Goal: Information Seeking & Learning: Learn about a topic

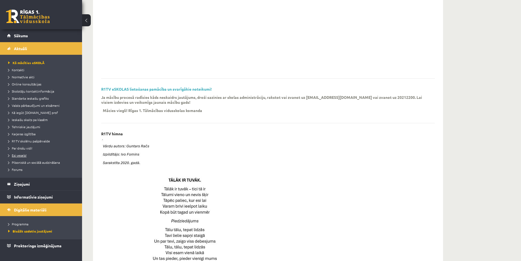
scroll to position [27, 0]
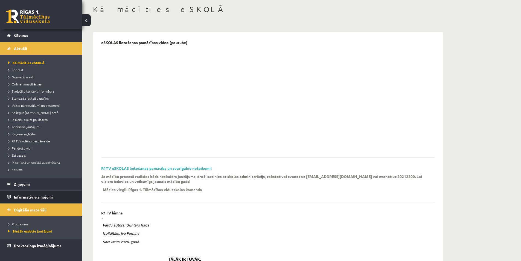
click at [20, 198] on legend "Informatīvie ziņojumi 0" at bounding box center [44, 196] width 61 height 13
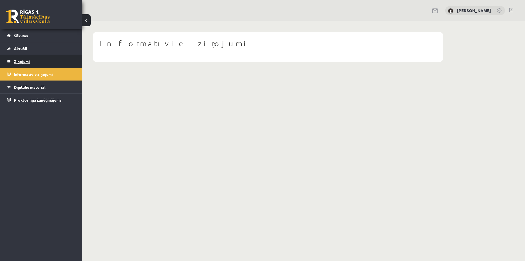
click at [26, 63] on legend "Ziņojumi 0" at bounding box center [44, 61] width 61 height 13
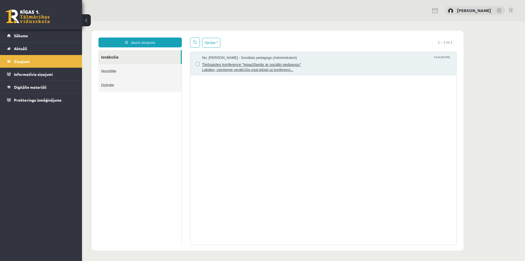
click at [234, 65] on span "Tiešsaistes konference "Iepazīšanās ar sociālo pedagogu"" at bounding box center [326, 63] width 249 height 7
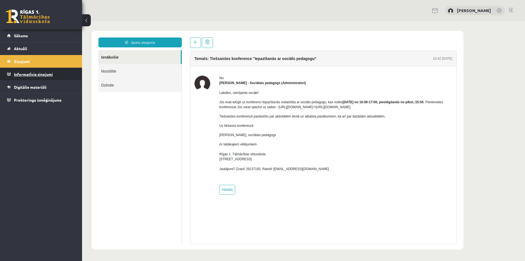
click at [36, 77] on legend "Informatīvie ziņojumi 0" at bounding box center [44, 74] width 61 height 13
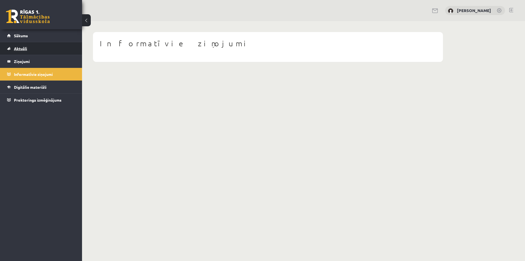
click at [24, 47] on span "Aktuāli" at bounding box center [20, 48] width 13 height 5
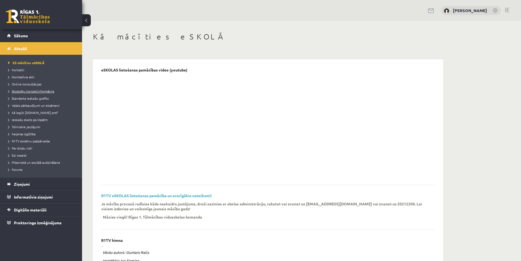
click at [31, 90] on span "Skolotāju kontaktinformācija" at bounding box center [31, 91] width 46 height 4
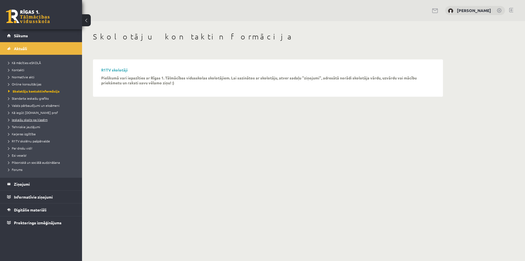
click at [31, 120] on span "Ieskaišu skaits pa klasēm" at bounding box center [27, 119] width 39 height 4
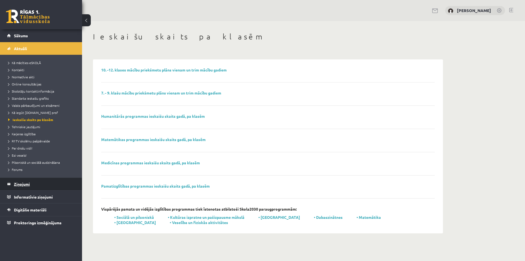
click at [20, 186] on legend "Ziņojumi 0" at bounding box center [44, 183] width 61 height 13
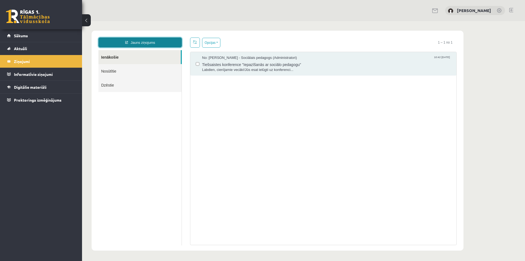
click at [134, 40] on link "Jauns ziņojums" at bounding box center [139, 42] width 83 height 10
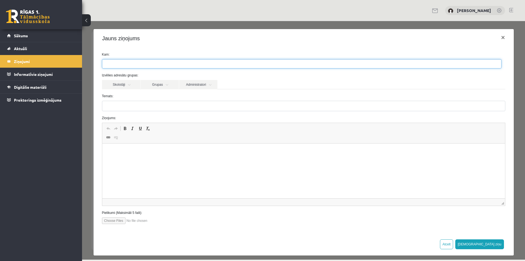
click at [132, 64] on ul at bounding box center [301, 63] width 399 height 9
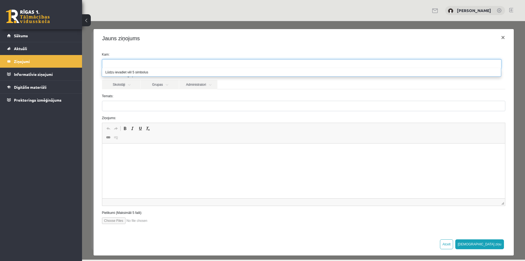
click at [132, 64] on ul at bounding box center [301, 63] width 399 height 9
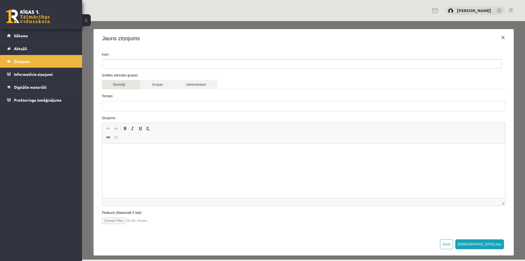
click at [131, 85] on link "Skolotāji" at bounding box center [121, 84] width 38 height 9
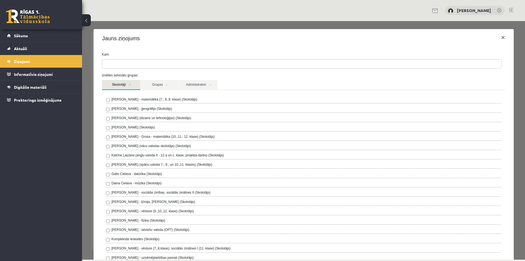
click at [131, 85] on link "Skolotāji" at bounding box center [121, 85] width 38 height 10
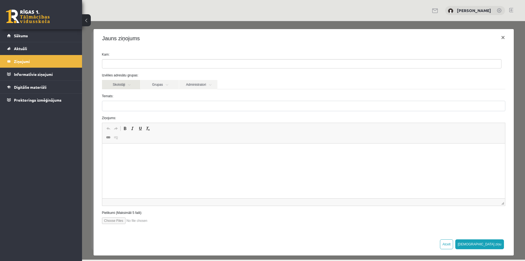
click at [132, 85] on link "Skolotāji" at bounding box center [121, 84] width 38 height 9
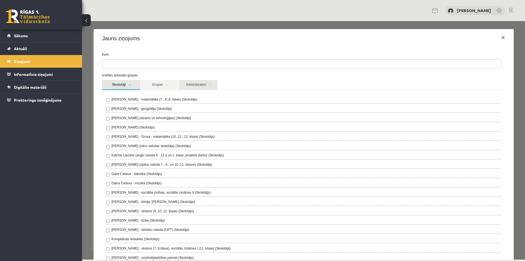
click at [208, 84] on link "Administratori" at bounding box center [198, 85] width 38 height 10
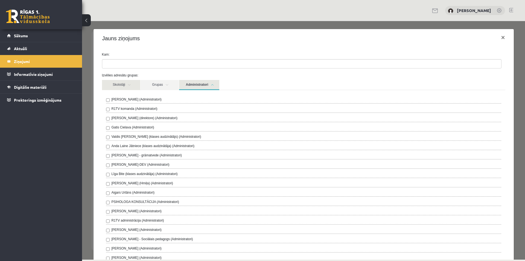
click at [120, 85] on link "Skolotāji" at bounding box center [121, 85] width 38 height 10
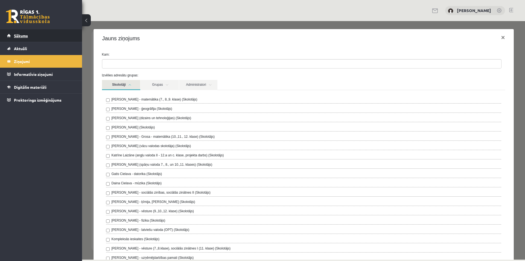
click at [12, 34] on link "Sākums" at bounding box center [41, 35] width 68 height 13
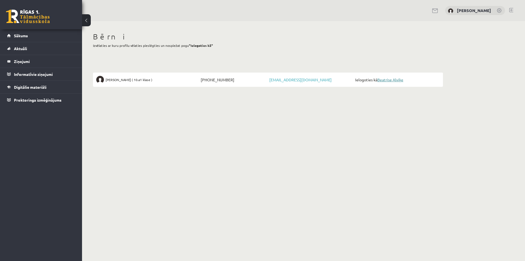
click at [399, 80] on link "Beatrise Alviķe" at bounding box center [390, 79] width 26 height 5
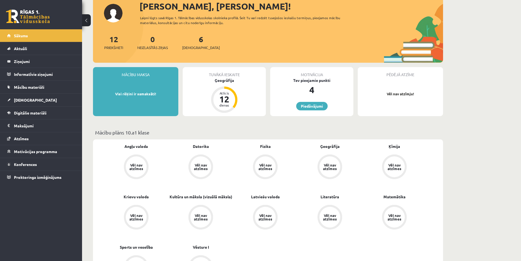
scroll to position [55, 0]
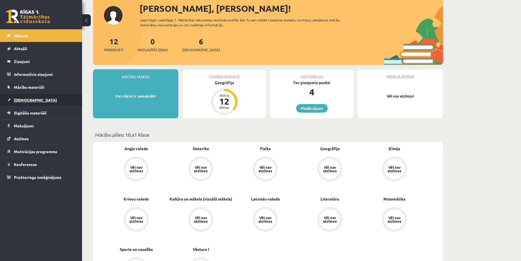
click at [21, 99] on span "Ieskaites" at bounding box center [35, 99] width 43 height 5
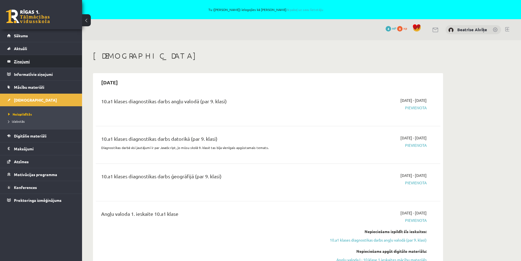
click at [21, 61] on legend "Ziņojumi 0" at bounding box center [44, 61] width 61 height 13
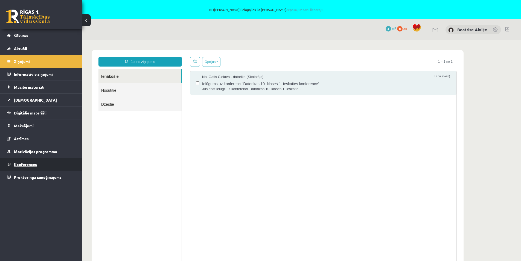
click at [26, 166] on span "Konferences" at bounding box center [25, 164] width 23 height 5
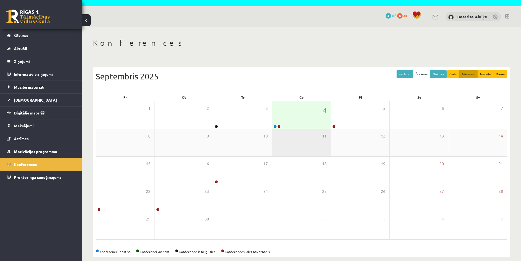
scroll to position [20, 0]
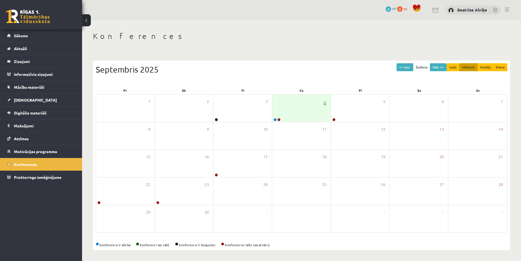
click at [507, 10] on link at bounding box center [507, 9] width 4 height 4
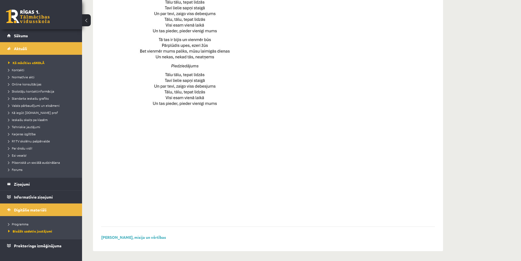
scroll to position [335, 0]
click at [18, 183] on legend "Ziņojumi 0" at bounding box center [44, 183] width 61 height 13
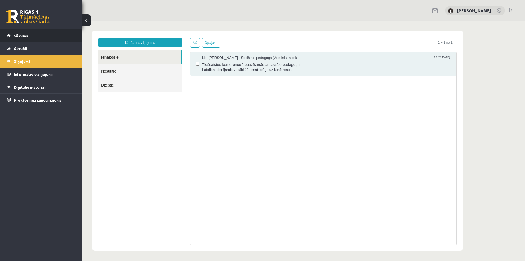
click at [22, 36] on span "Sākums" at bounding box center [21, 35] width 14 height 5
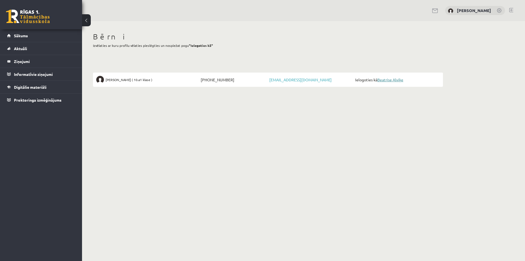
click at [400, 80] on link "Beatrise Alviķe" at bounding box center [390, 79] width 26 height 5
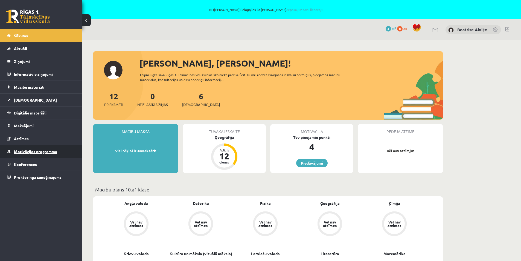
click at [43, 149] on span "Motivācijas programma" at bounding box center [35, 151] width 43 height 5
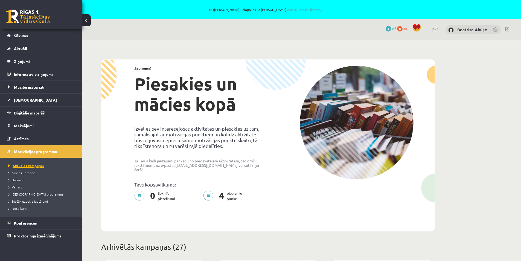
click at [21, 164] on span "Aktuālās kampaņas" at bounding box center [26, 165] width 36 height 4
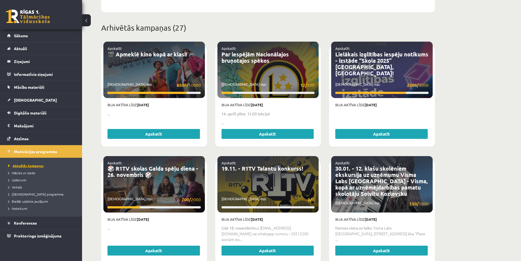
scroll to position [27, 0]
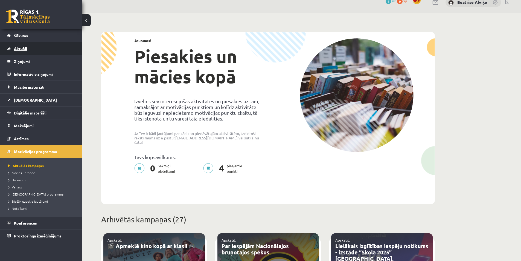
click at [18, 48] on span "Aktuāli" at bounding box center [20, 48] width 13 height 5
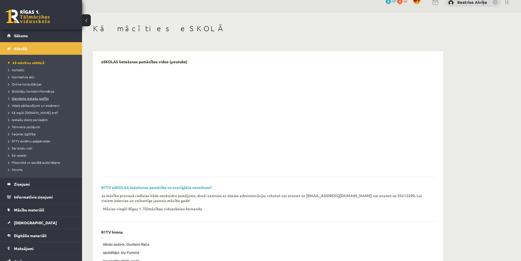
click at [31, 97] on span "Standarta ieskaišu grafiks" at bounding box center [28, 98] width 40 height 4
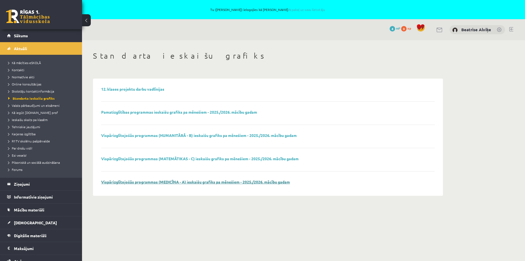
click at [124, 183] on link "Vispārizglītojošās programmas (MEDICĪNA - A) ieskaišu grafiks pa mēnešiem - 202…" at bounding box center [195, 181] width 189 height 5
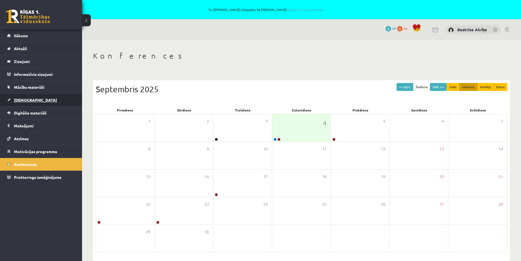
click at [24, 103] on link "[DEMOGRAPHIC_DATA]" at bounding box center [41, 99] width 68 height 13
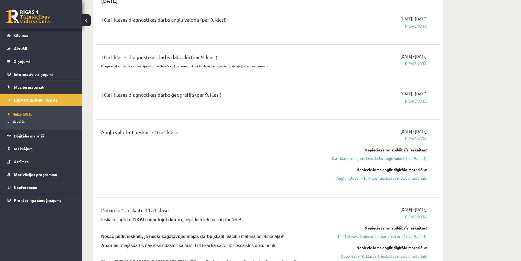
scroll to position [82, 0]
click at [38, 88] on span "Mācību materiāli" at bounding box center [29, 86] width 30 height 5
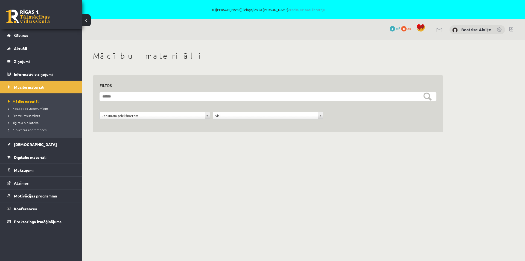
click at [28, 84] on link "Mācību materiāli" at bounding box center [41, 87] width 68 height 13
click at [26, 157] on span "Digitālie materiāli" at bounding box center [30, 156] width 33 height 5
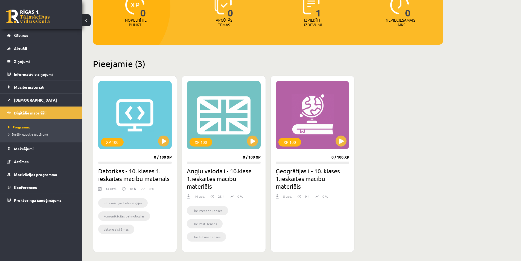
scroll to position [133, 0]
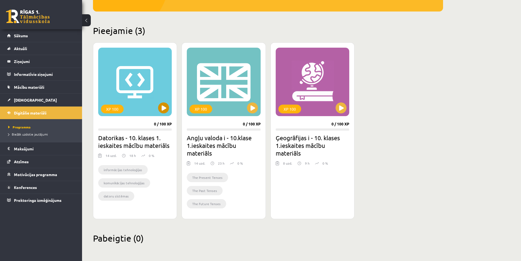
click at [127, 82] on div "XP 100" at bounding box center [135, 82] width 74 height 68
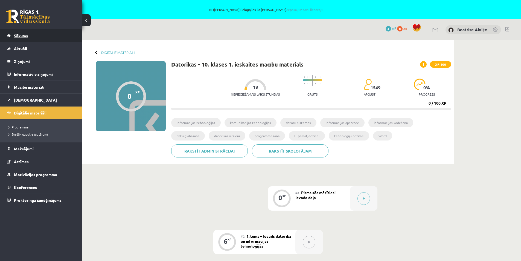
click at [21, 35] on span "Sākums" at bounding box center [21, 35] width 14 height 5
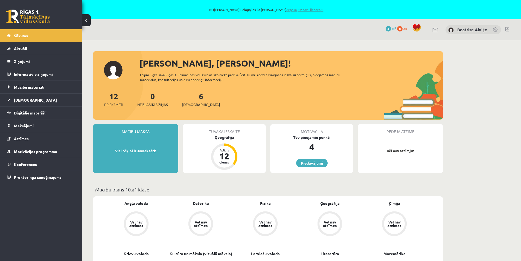
click at [310, 9] on link "Atpakaļ uz savu lietotāju" at bounding box center [304, 9] width 37 height 4
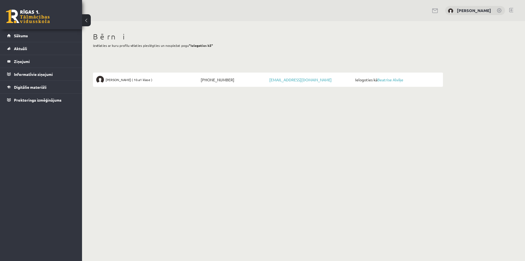
click at [511, 11] on link at bounding box center [511, 10] width 4 height 4
